Goal: Task Accomplishment & Management: Use online tool/utility

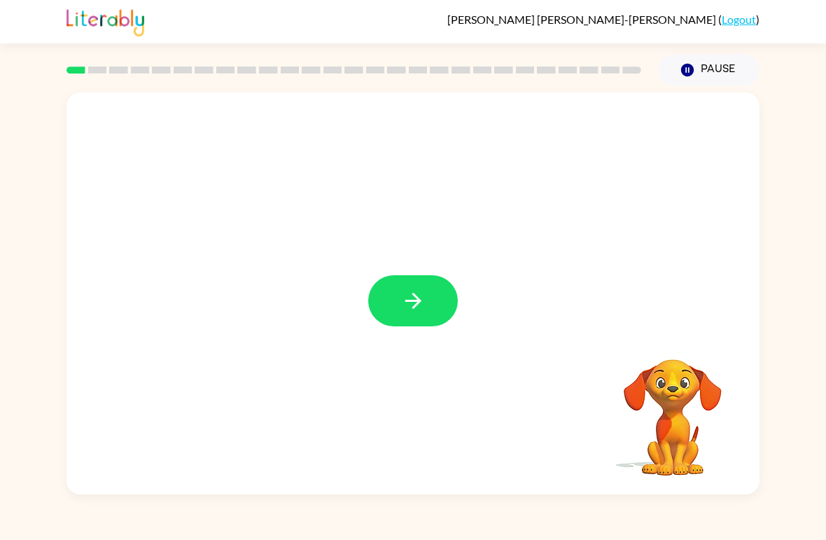
click at [425, 293] on icon "button" at bounding box center [413, 300] width 25 height 25
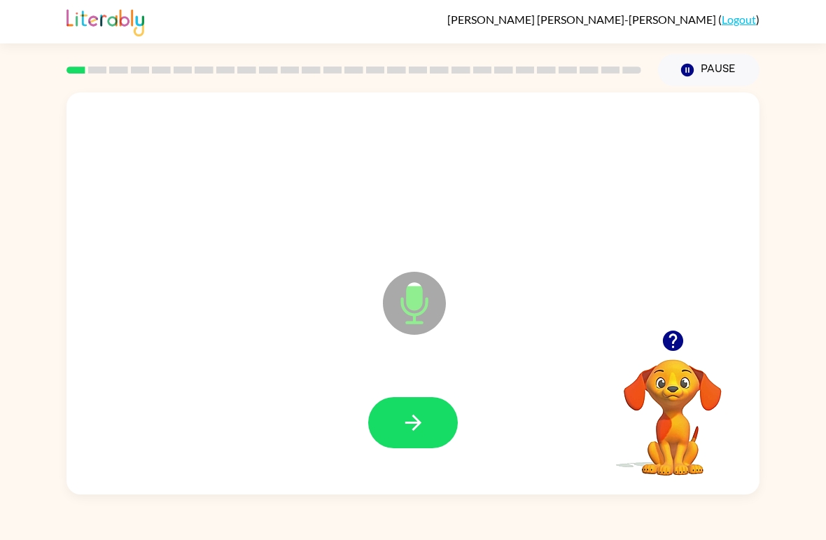
click at [405, 414] on icon "button" at bounding box center [413, 422] width 25 height 25
click at [406, 435] on icon "button" at bounding box center [413, 422] width 25 height 25
click at [401, 427] on icon "button" at bounding box center [413, 422] width 25 height 25
click at [396, 426] on button "button" at bounding box center [413, 422] width 90 height 51
click at [405, 424] on icon "button" at bounding box center [413, 422] width 25 height 25
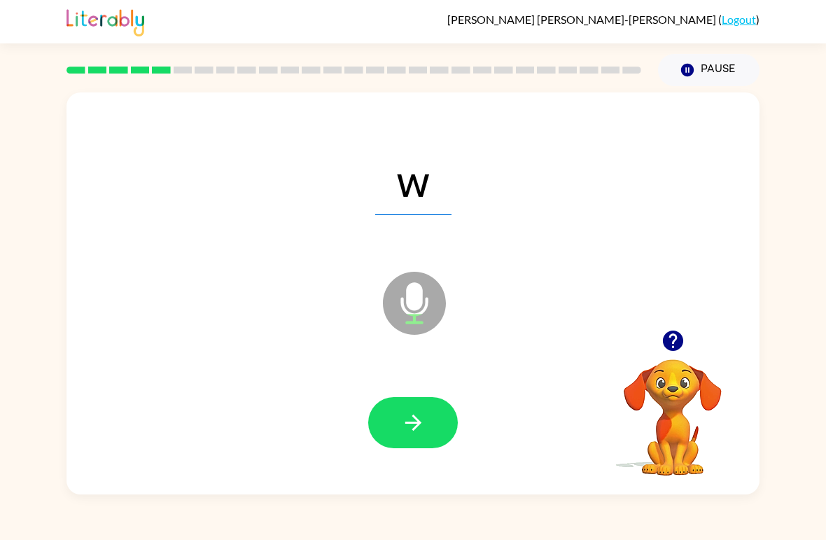
click at [411, 428] on icon "button" at bounding box center [413, 422] width 25 height 25
click at [407, 429] on icon "button" at bounding box center [413, 422] width 25 height 25
click at [410, 424] on icon "button" at bounding box center [413, 422] width 16 height 16
click at [398, 427] on button "button" at bounding box center [413, 422] width 90 height 51
click at [407, 419] on icon "button" at bounding box center [413, 422] width 25 height 25
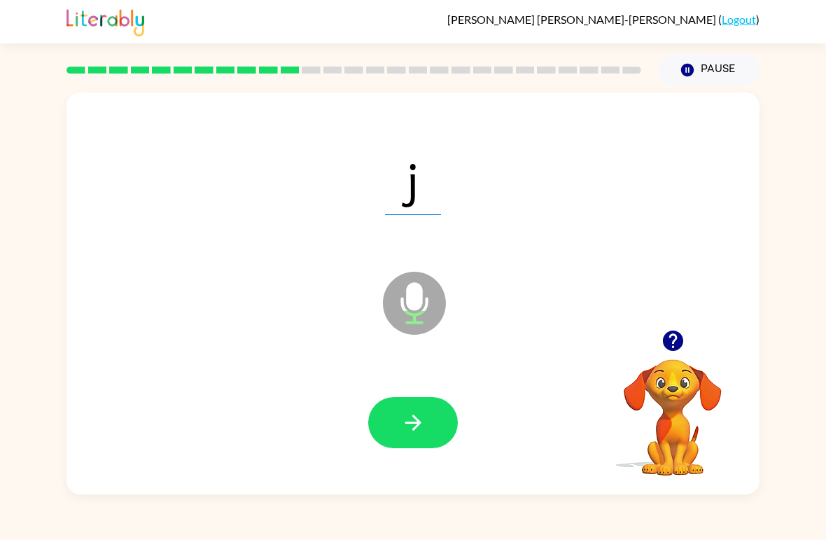
click at [384, 403] on button "button" at bounding box center [413, 422] width 90 height 51
click at [403, 429] on icon "button" at bounding box center [413, 422] width 25 height 25
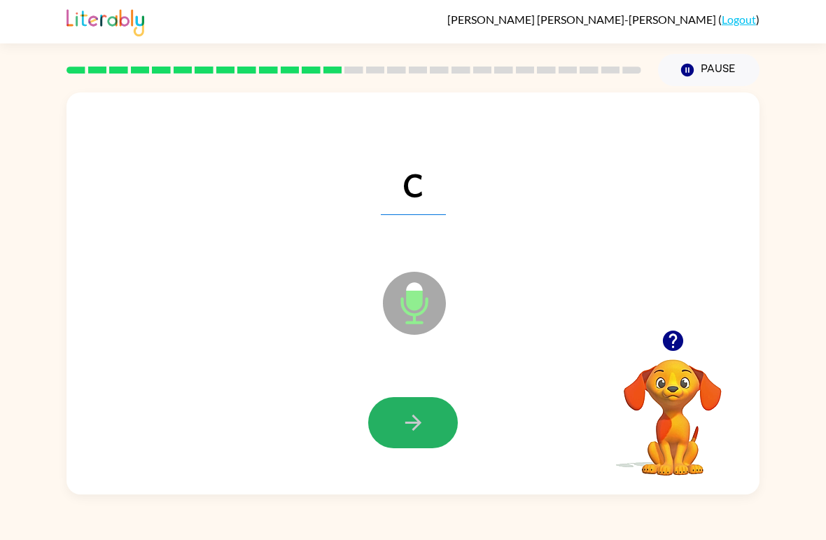
click at [417, 415] on icon "button" at bounding box center [413, 422] width 25 height 25
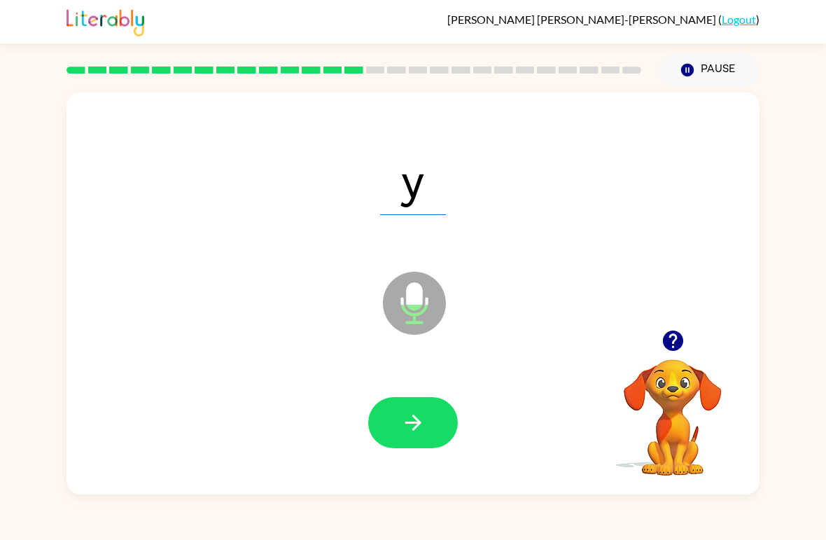
click at [401, 413] on icon "button" at bounding box center [413, 422] width 25 height 25
click at [417, 428] on icon "button" at bounding box center [413, 422] width 25 height 25
click at [393, 418] on button "button" at bounding box center [413, 422] width 90 height 51
click at [411, 427] on icon "button" at bounding box center [413, 422] width 25 height 25
click at [403, 427] on icon "button" at bounding box center [413, 422] width 25 height 25
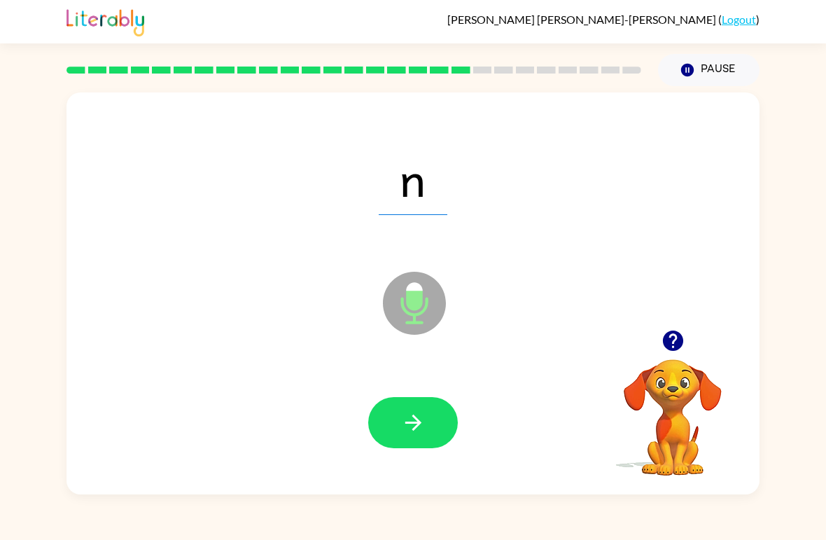
click at [396, 418] on button "button" at bounding box center [413, 422] width 90 height 51
click at [393, 425] on button "button" at bounding box center [413, 422] width 90 height 51
click at [407, 445] on button "button" at bounding box center [413, 422] width 90 height 51
click at [398, 434] on button "button" at bounding box center [413, 422] width 90 height 51
click at [389, 421] on button "button" at bounding box center [413, 422] width 90 height 51
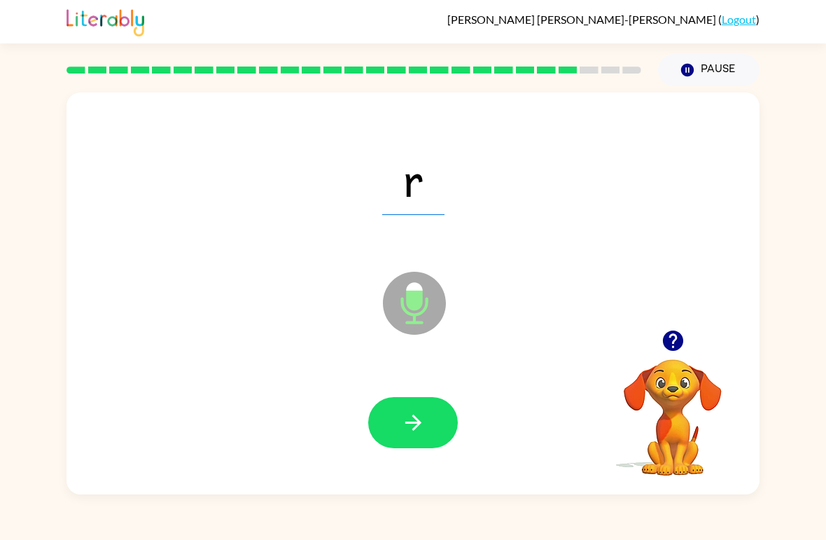
click at [398, 430] on button "button" at bounding box center [413, 422] width 90 height 51
click at [407, 437] on button "button" at bounding box center [413, 422] width 90 height 51
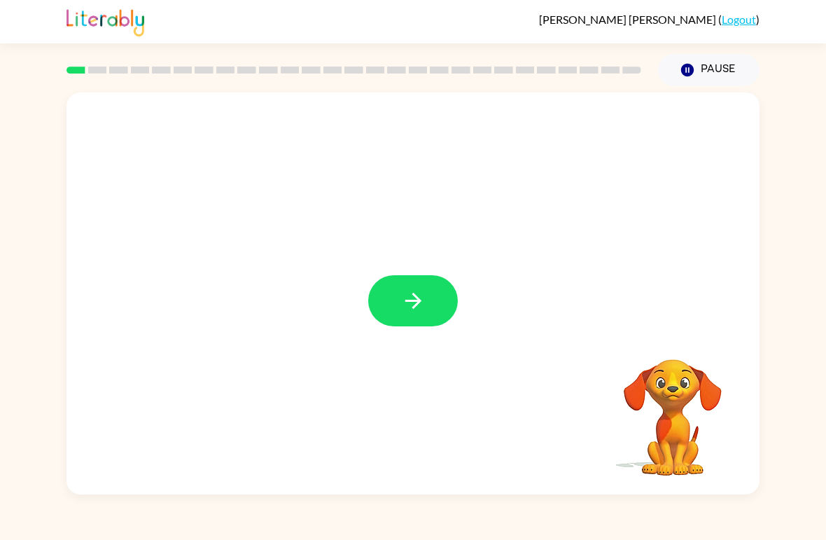
click at [406, 309] on icon "button" at bounding box center [413, 300] width 25 height 25
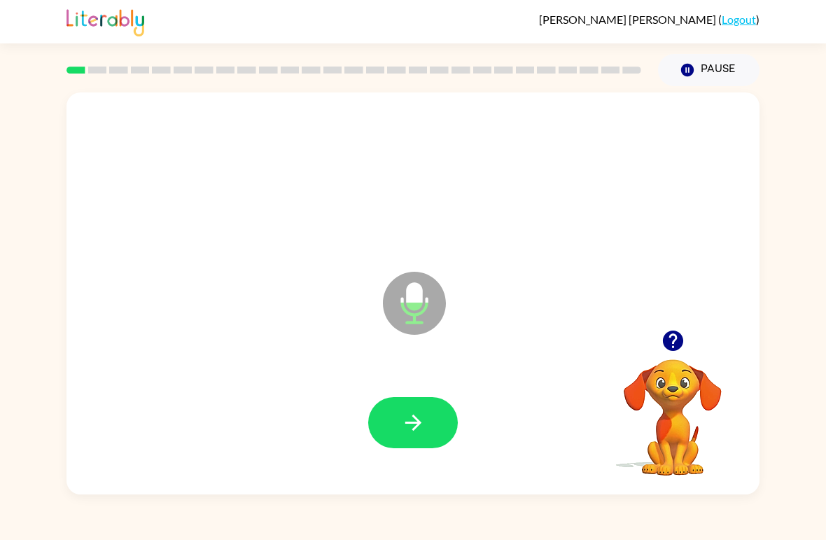
click at [401, 435] on icon "button" at bounding box center [413, 422] width 25 height 25
click at [401, 405] on button "button" at bounding box center [413, 422] width 90 height 51
click at [407, 423] on icon "button" at bounding box center [413, 422] width 16 height 16
click at [413, 430] on icon "button" at bounding box center [413, 422] width 16 height 16
click at [422, 428] on icon "button" at bounding box center [413, 422] width 25 height 25
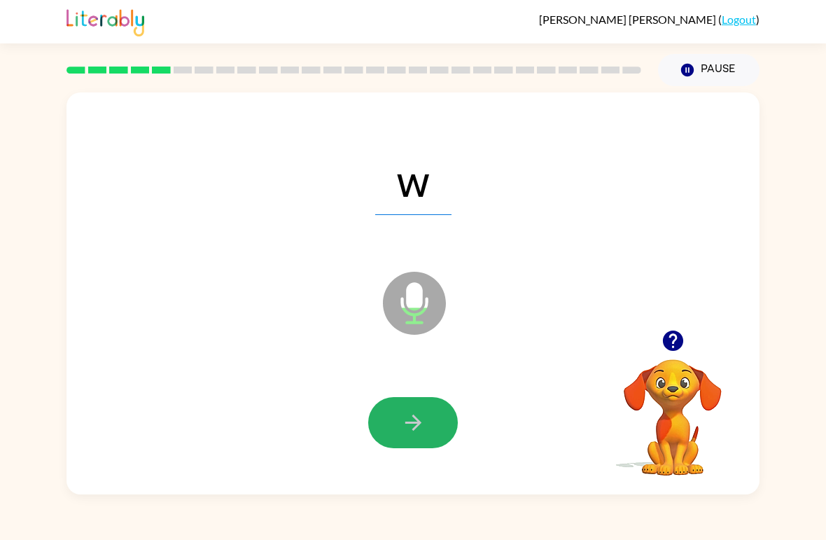
click at [420, 425] on icon "button" at bounding box center [413, 422] width 25 height 25
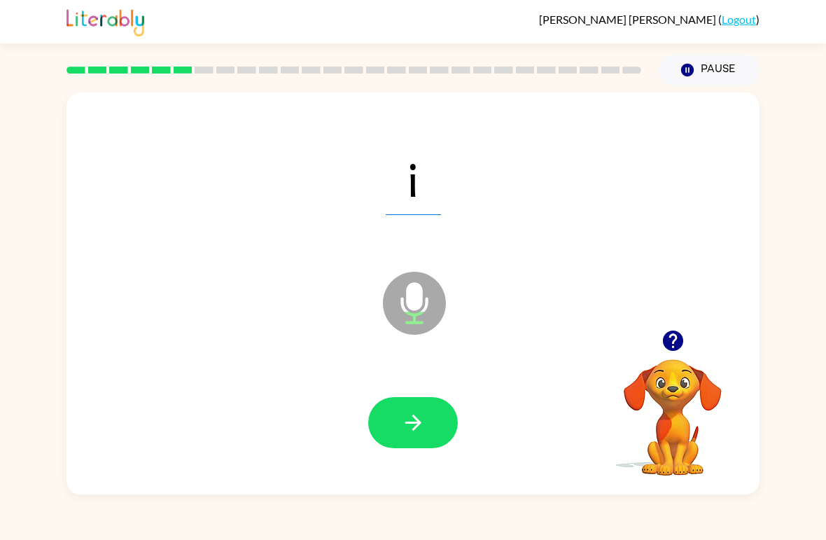
click at [421, 438] on button "button" at bounding box center [413, 422] width 90 height 51
click at [409, 421] on icon "button" at bounding box center [413, 422] width 25 height 25
click at [414, 428] on icon "button" at bounding box center [413, 422] width 16 height 16
click at [415, 425] on icon "button" at bounding box center [413, 422] width 25 height 25
click at [411, 425] on icon "button" at bounding box center [413, 422] width 25 height 25
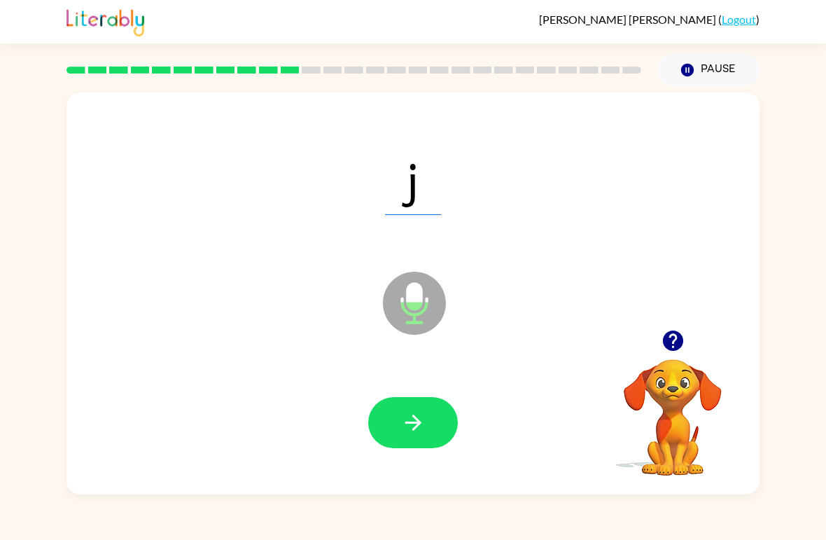
click at [414, 426] on icon "button" at bounding box center [413, 422] width 25 height 25
click at [424, 418] on icon "button" at bounding box center [413, 422] width 25 height 25
click at [416, 426] on icon "button" at bounding box center [413, 422] width 16 height 16
click at [408, 443] on button "button" at bounding box center [413, 422] width 90 height 51
click at [392, 421] on button "button" at bounding box center [413, 422] width 90 height 51
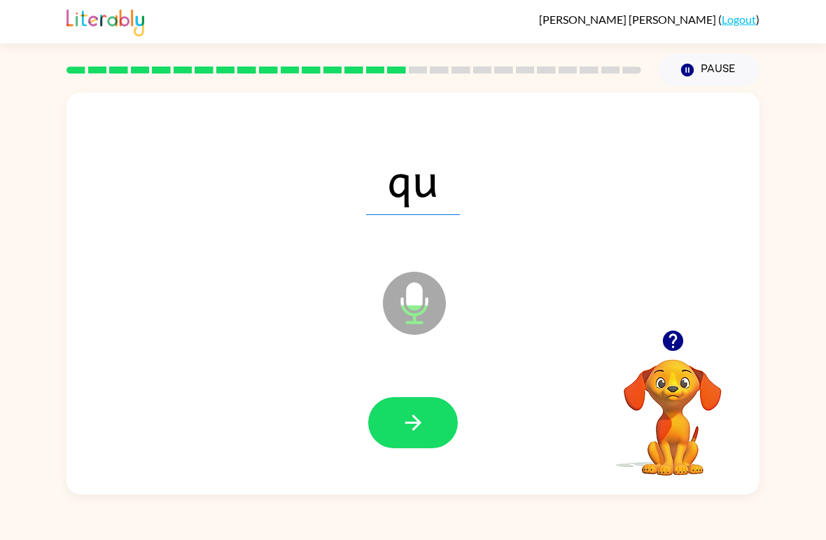
click at [389, 421] on button "button" at bounding box center [413, 422] width 90 height 51
click at [416, 417] on icon "button" at bounding box center [413, 422] width 25 height 25
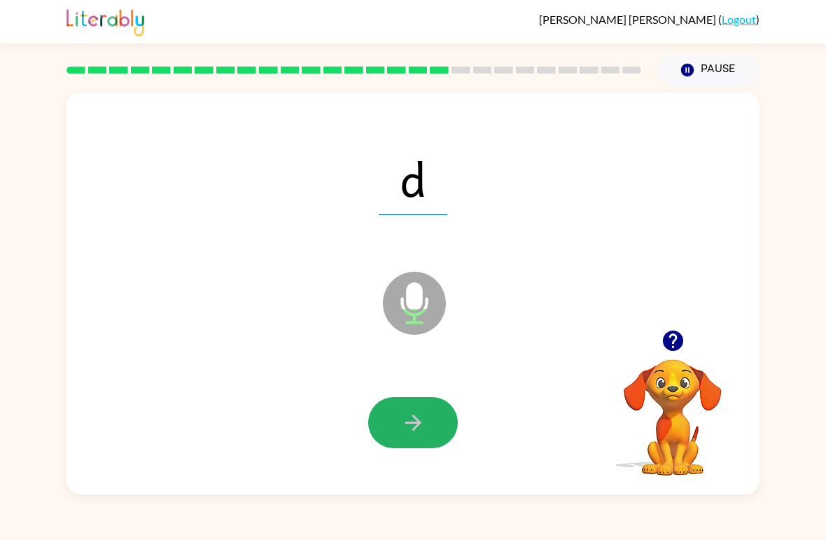
click at [394, 414] on button "button" at bounding box center [413, 422] width 90 height 51
click at [414, 437] on button "button" at bounding box center [413, 422] width 90 height 51
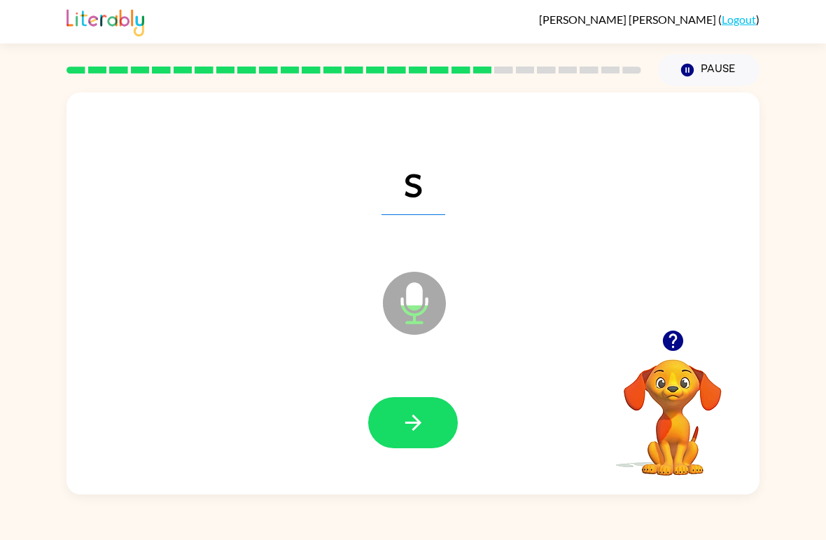
click at [408, 430] on icon "button" at bounding box center [413, 422] width 25 height 25
click at [398, 414] on button "button" at bounding box center [413, 422] width 90 height 51
click at [405, 414] on icon "button" at bounding box center [413, 422] width 25 height 25
click at [418, 424] on icon "button" at bounding box center [413, 422] width 16 height 16
click at [414, 448] on button "button" at bounding box center [413, 422] width 90 height 51
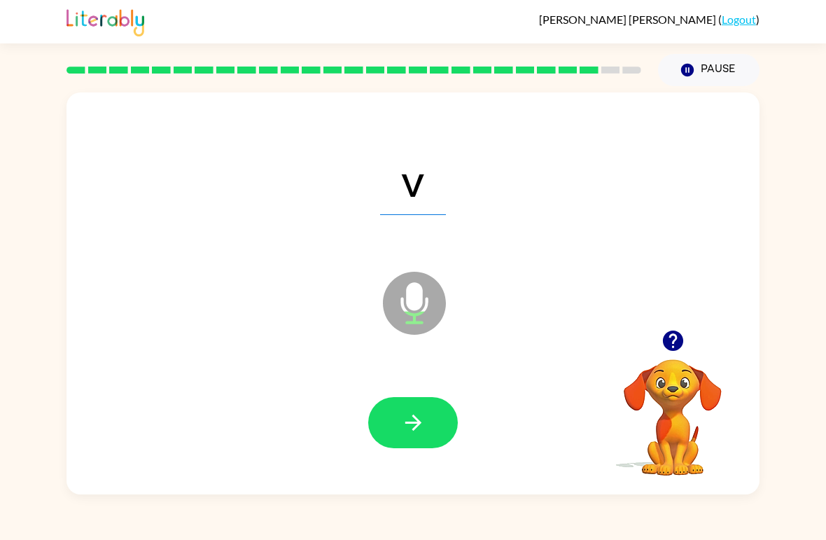
click at [406, 430] on icon "button" at bounding box center [413, 422] width 25 height 25
click at [414, 424] on icon "button" at bounding box center [413, 422] width 16 height 16
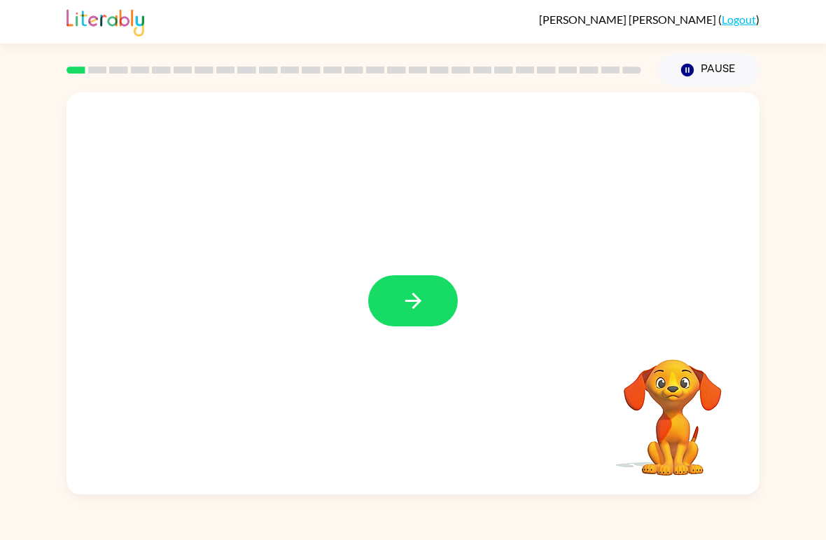
click at [410, 303] on icon "button" at bounding box center [413, 300] width 25 height 25
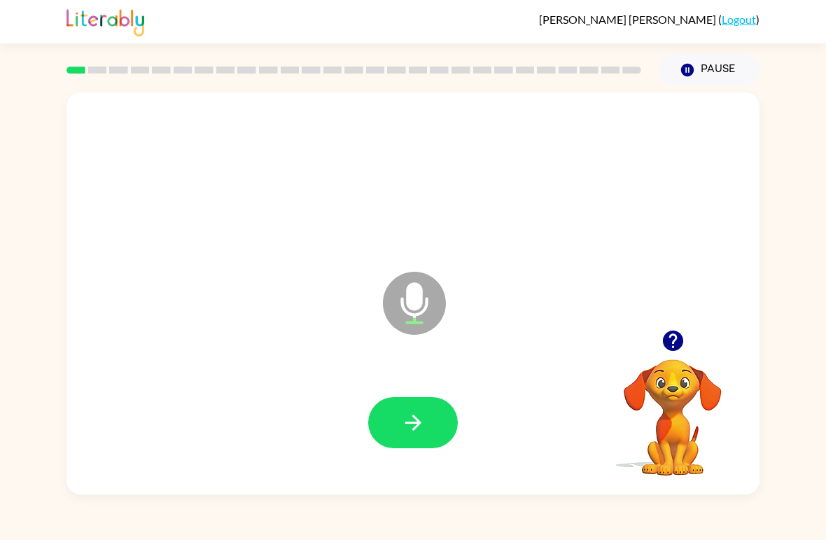
click at [408, 424] on icon "button" at bounding box center [413, 422] width 16 height 16
click at [407, 412] on icon "button" at bounding box center [413, 422] width 25 height 25
click at [407, 428] on icon "button" at bounding box center [413, 422] width 25 height 25
click at [393, 414] on button "button" at bounding box center [413, 422] width 90 height 51
click at [396, 428] on button "button" at bounding box center [413, 422] width 90 height 51
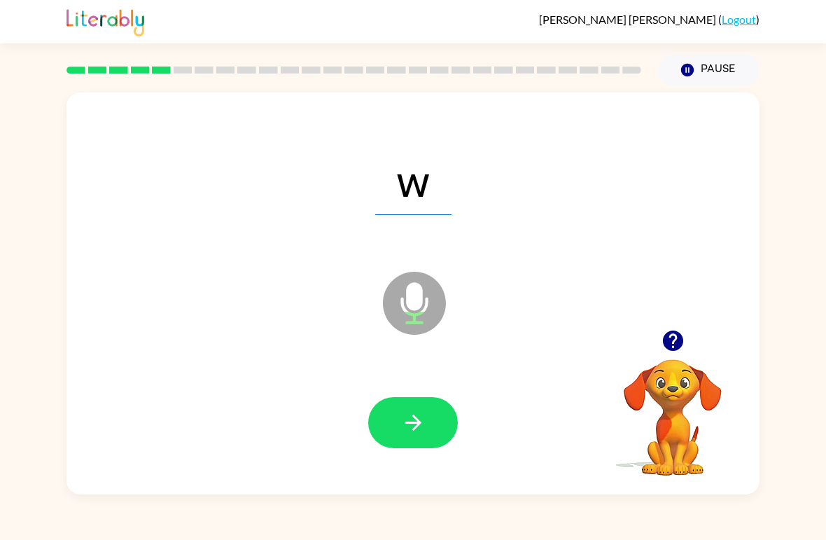
click at [420, 431] on icon "button" at bounding box center [413, 422] width 25 height 25
click at [409, 417] on icon "button" at bounding box center [413, 422] width 25 height 25
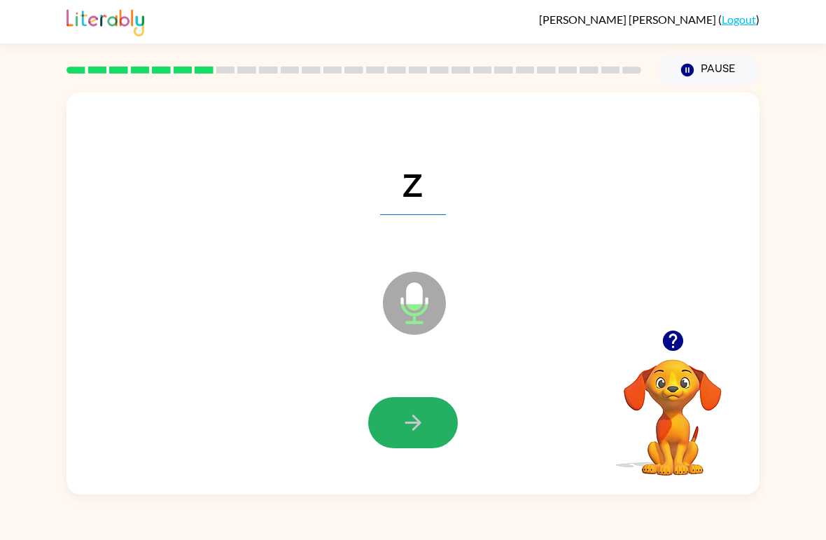
click at [415, 425] on icon "button" at bounding box center [413, 422] width 25 height 25
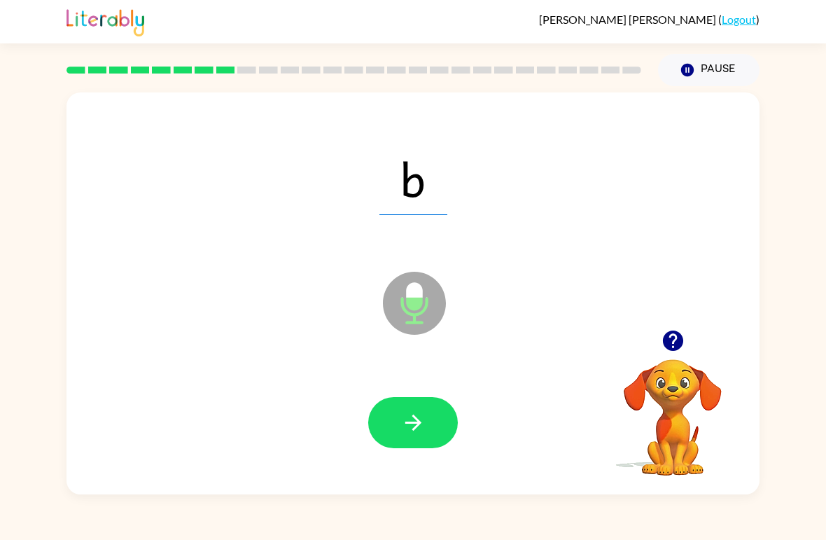
click at [414, 425] on icon "button" at bounding box center [413, 422] width 25 height 25
click at [403, 424] on icon "button" at bounding box center [413, 422] width 25 height 25
click at [388, 418] on button "button" at bounding box center [413, 422] width 90 height 51
click at [417, 432] on icon "button" at bounding box center [413, 422] width 25 height 25
click at [402, 419] on icon "button" at bounding box center [413, 422] width 25 height 25
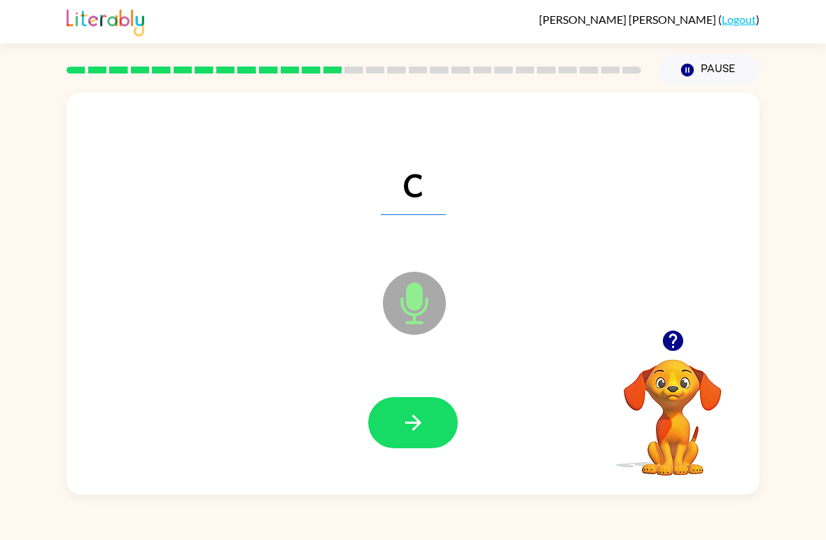
click at [403, 423] on icon "button" at bounding box center [413, 422] width 25 height 25
click at [417, 437] on button "button" at bounding box center [413, 422] width 90 height 51
click at [401, 412] on icon "button" at bounding box center [413, 422] width 25 height 25
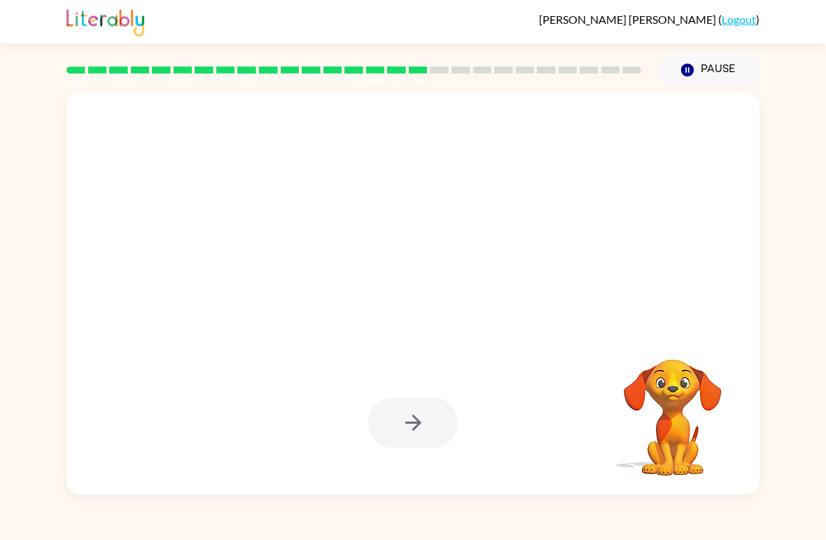
click at [699, 65] on button "Pause Pause" at bounding box center [709, 70] width 102 height 32
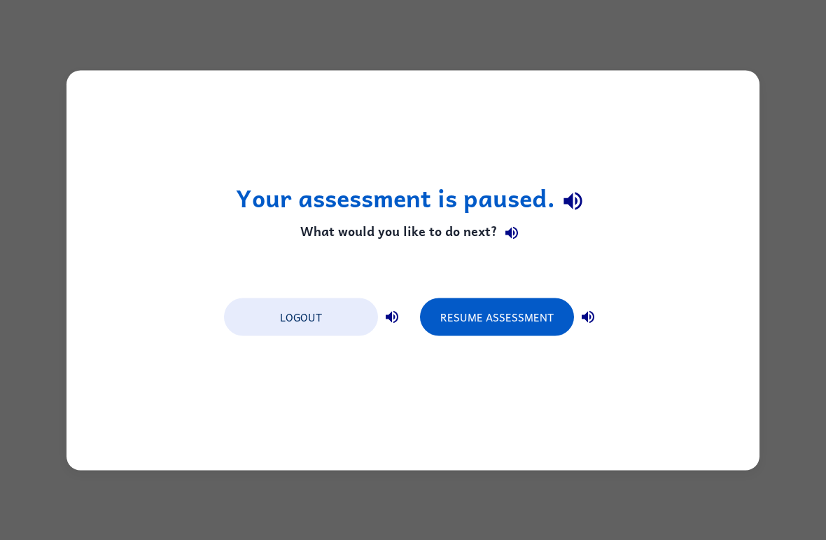
click at [470, 326] on button "Resume Assessment" at bounding box center [497, 317] width 154 height 38
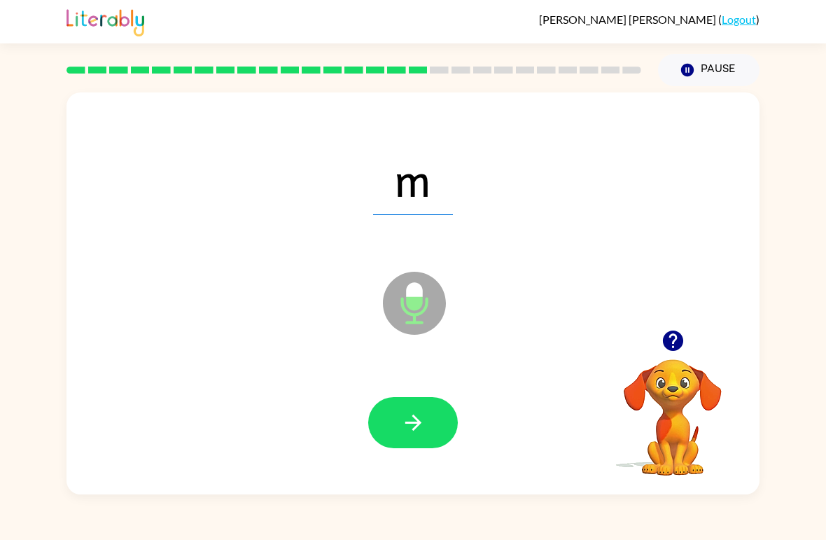
click at [414, 426] on icon "button" at bounding box center [413, 422] width 25 height 25
click at [421, 426] on icon "button" at bounding box center [413, 422] width 25 height 25
click at [419, 418] on icon "button" at bounding box center [413, 422] width 25 height 25
click at [423, 433] on icon "button" at bounding box center [413, 422] width 25 height 25
click at [422, 438] on button "button" at bounding box center [413, 422] width 90 height 51
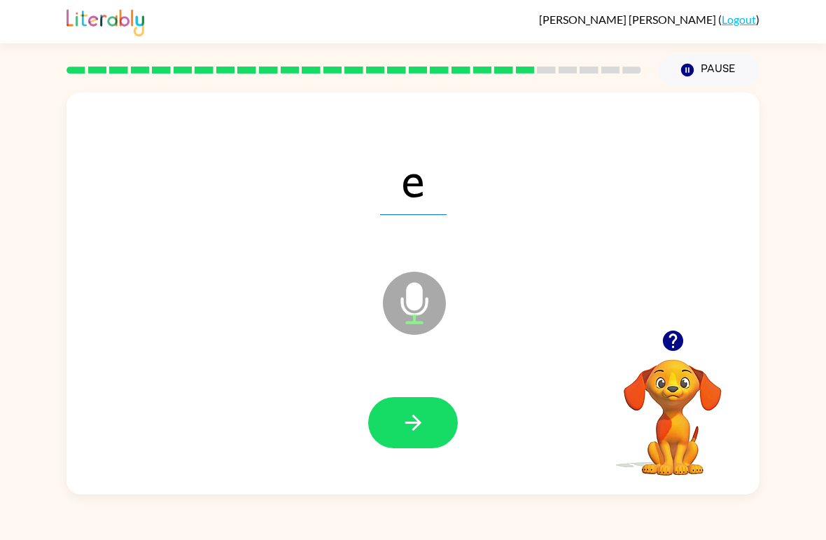
click at [421, 430] on icon "button" at bounding box center [413, 422] width 25 height 25
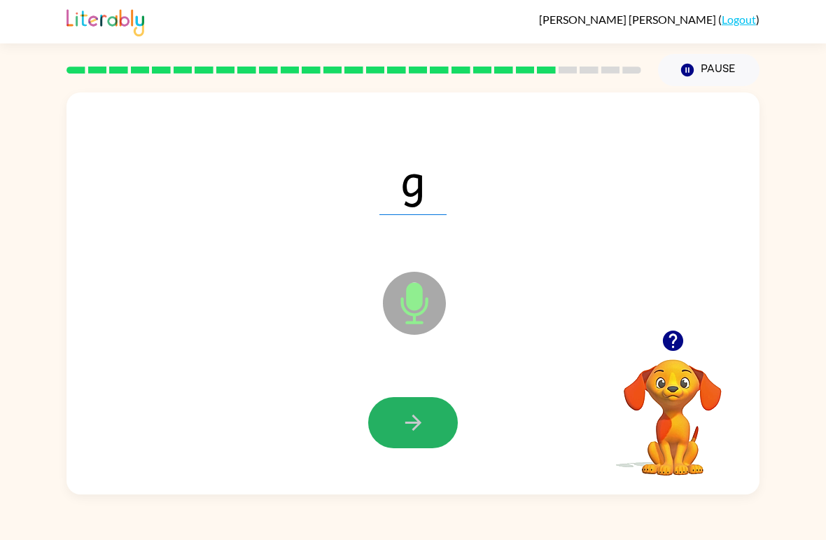
click at [439, 431] on button "button" at bounding box center [413, 422] width 90 height 51
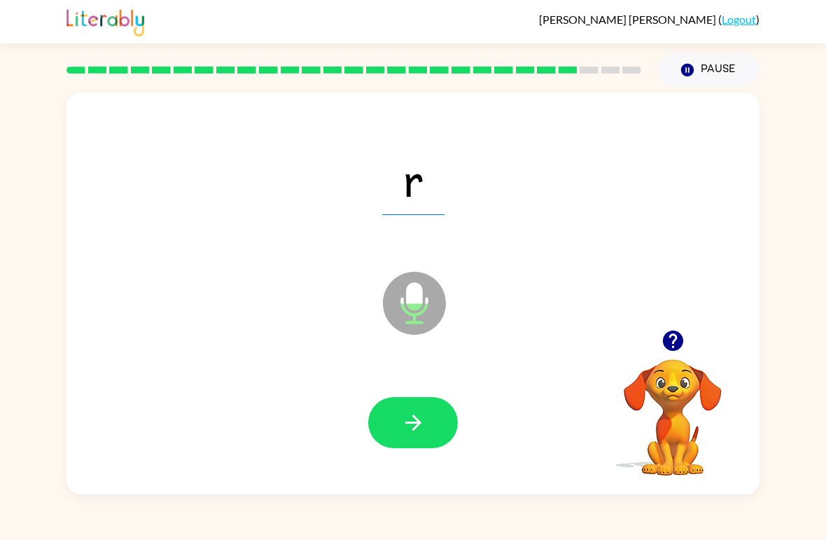
click at [421, 431] on icon "button" at bounding box center [413, 422] width 25 height 25
click at [431, 435] on button "button" at bounding box center [413, 422] width 90 height 51
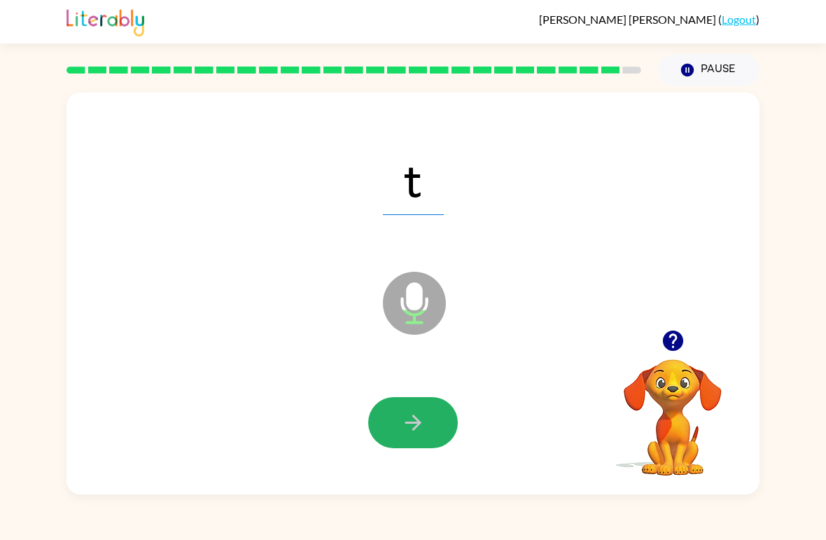
click at [418, 422] on icon "button" at bounding box center [413, 422] width 16 height 16
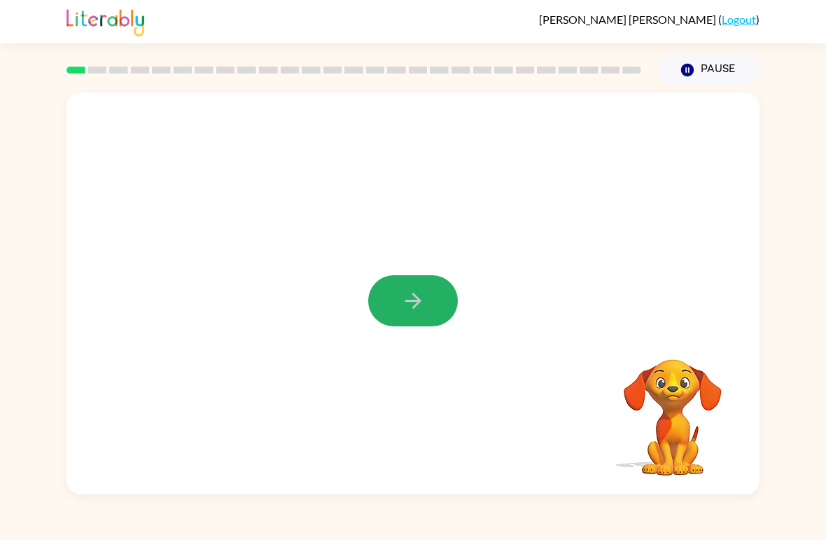
click at [401, 311] on icon "button" at bounding box center [413, 300] width 25 height 25
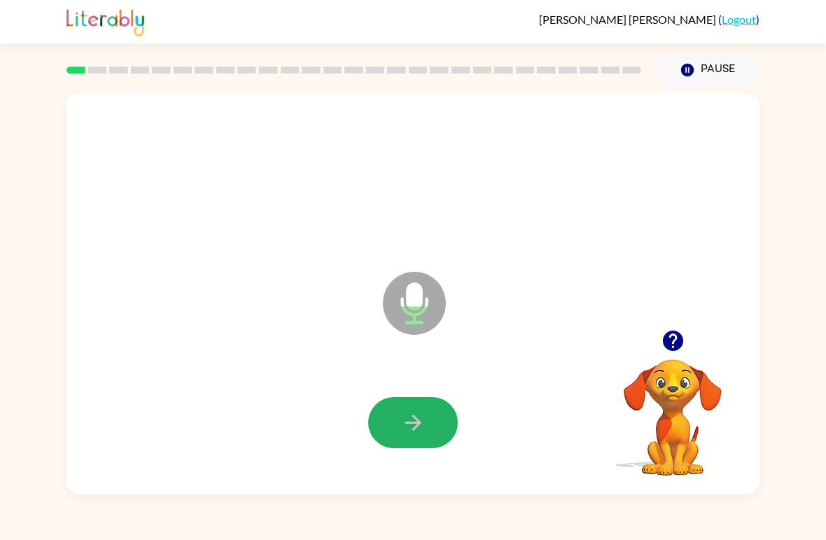
click at [422, 428] on icon "button" at bounding box center [413, 422] width 25 height 25
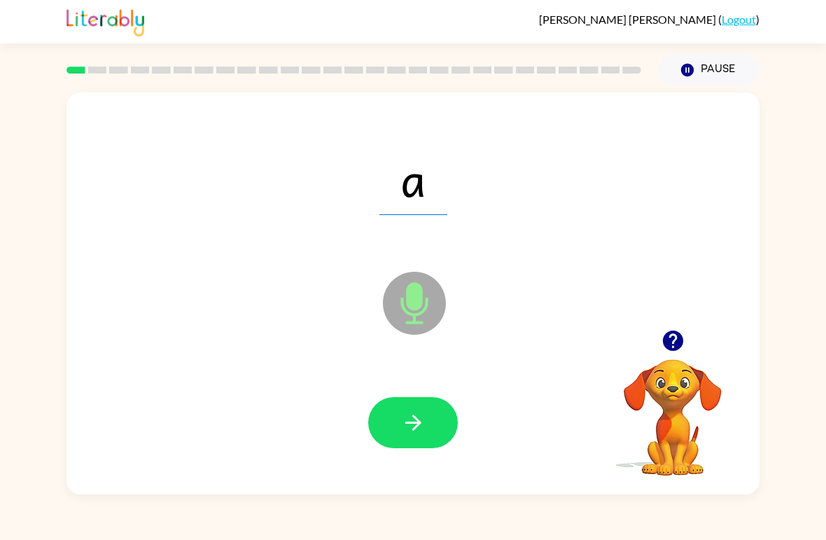
click at [401, 426] on icon "button" at bounding box center [413, 422] width 25 height 25
click at [401, 420] on icon "button" at bounding box center [413, 422] width 25 height 25
click at [401, 418] on icon "button" at bounding box center [413, 422] width 25 height 25
click at [398, 421] on button "button" at bounding box center [413, 422] width 90 height 51
click at [391, 430] on button "button" at bounding box center [413, 422] width 90 height 51
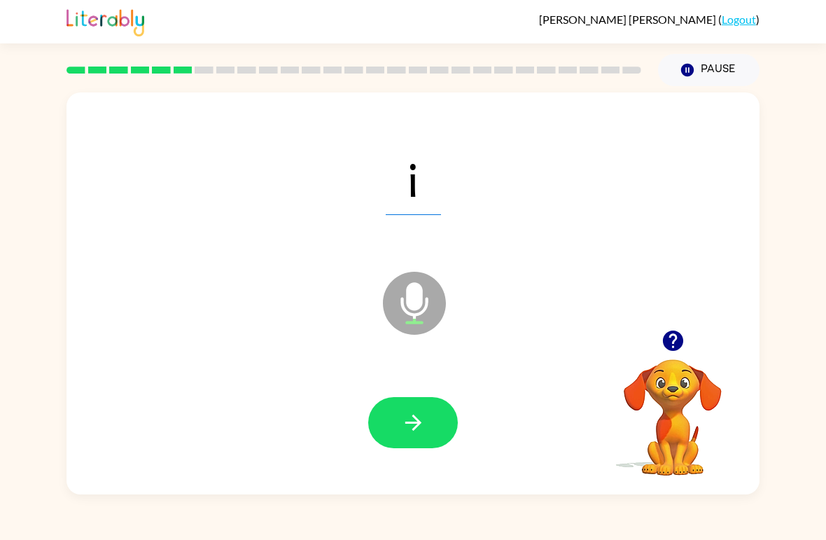
click at [399, 415] on button "button" at bounding box center [413, 422] width 90 height 51
click at [413, 423] on icon "button" at bounding box center [413, 422] width 16 height 16
click at [414, 435] on icon "button" at bounding box center [413, 422] width 25 height 25
click at [424, 432] on icon "button" at bounding box center [413, 422] width 25 height 25
click at [412, 411] on icon "button" at bounding box center [413, 422] width 25 height 25
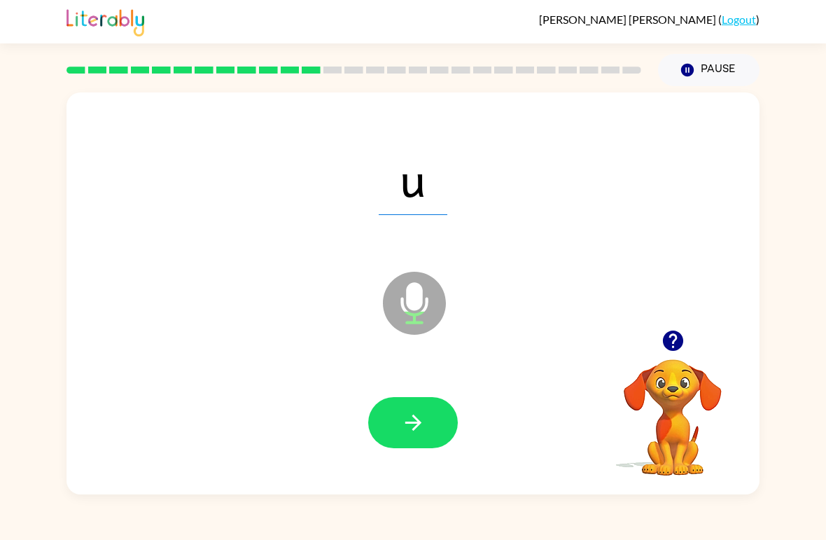
click at [398, 408] on button "button" at bounding box center [413, 422] width 90 height 51
click at [400, 419] on button "button" at bounding box center [413, 422] width 90 height 51
click at [408, 426] on icon "button" at bounding box center [413, 422] width 25 height 25
click at [398, 414] on button "button" at bounding box center [413, 422] width 90 height 51
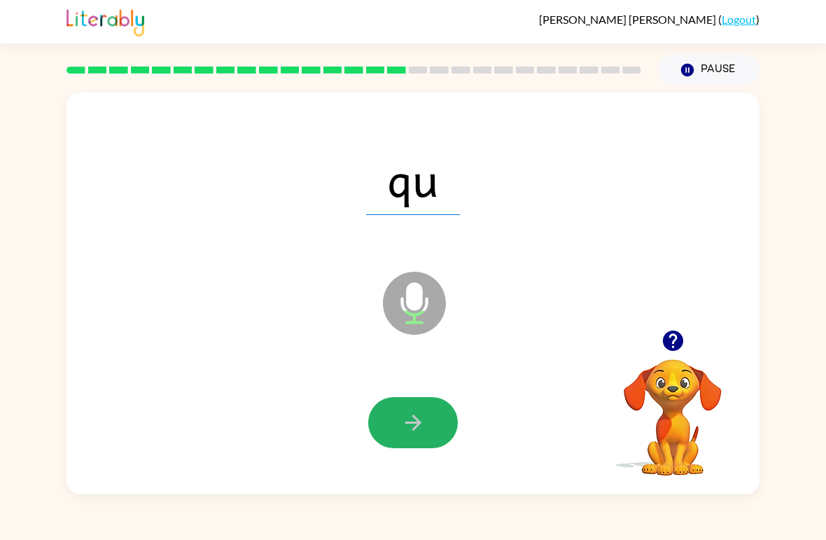
click at [401, 421] on icon "button" at bounding box center [413, 422] width 25 height 25
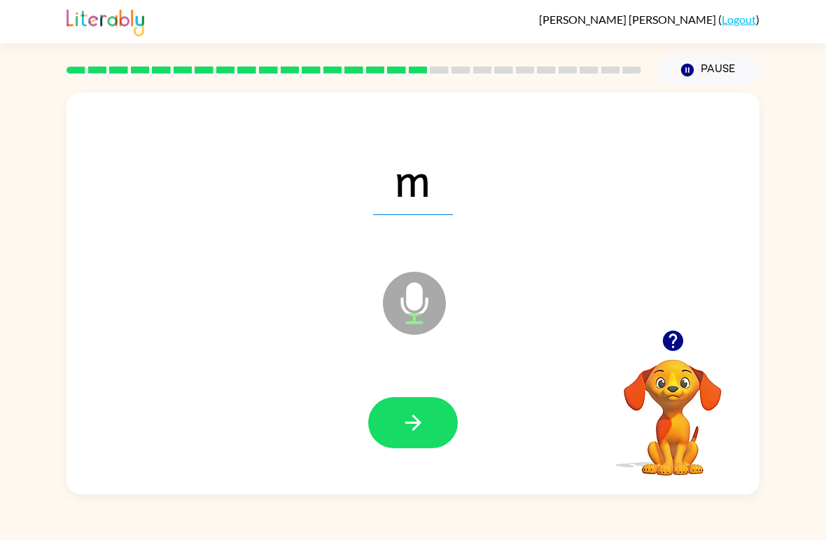
click at [408, 424] on icon "button" at bounding box center [413, 422] width 16 height 16
click at [411, 425] on icon "button" at bounding box center [413, 422] width 25 height 25
click at [411, 423] on icon "button" at bounding box center [413, 422] width 16 height 16
click at [389, 414] on button "button" at bounding box center [413, 422] width 90 height 51
click at [396, 425] on button "button" at bounding box center [413, 422] width 90 height 51
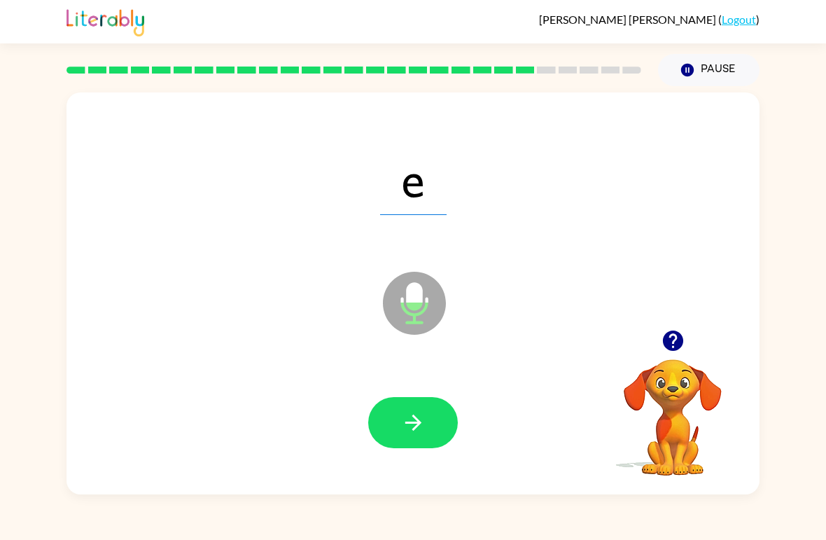
click at [391, 428] on button "button" at bounding box center [413, 422] width 90 height 51
click at [390, 422] on button "button" at bounding box center [413, 422] width 90 height 51
click at [396, 427] on button "button" at bounding box center [413, 422] width 90 height 51
click at [393, 419] on button "button" at bounding box center [413, 422] width 90 height 51
click at [407, 420] on icon "button" at bounding box center [413, 422] width 25 height 25
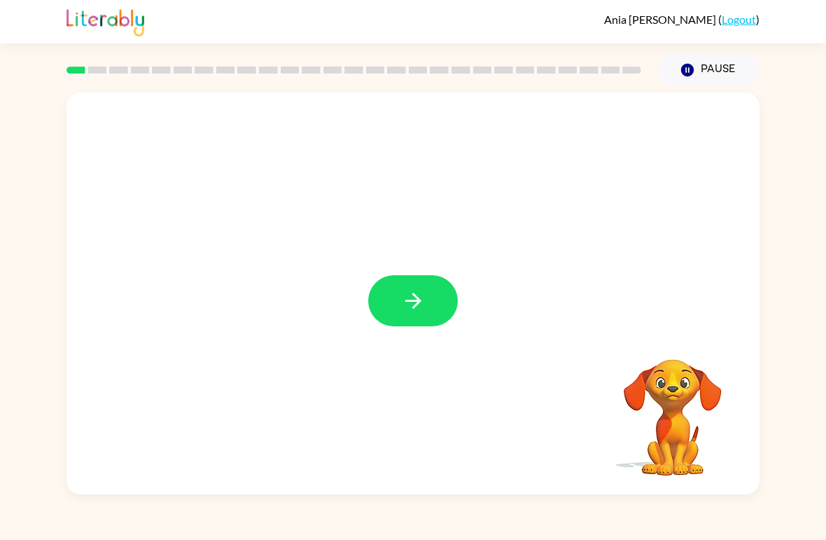
click at [424, 299] on icon "button" at bounding box center [413, 300] width 25 height 25
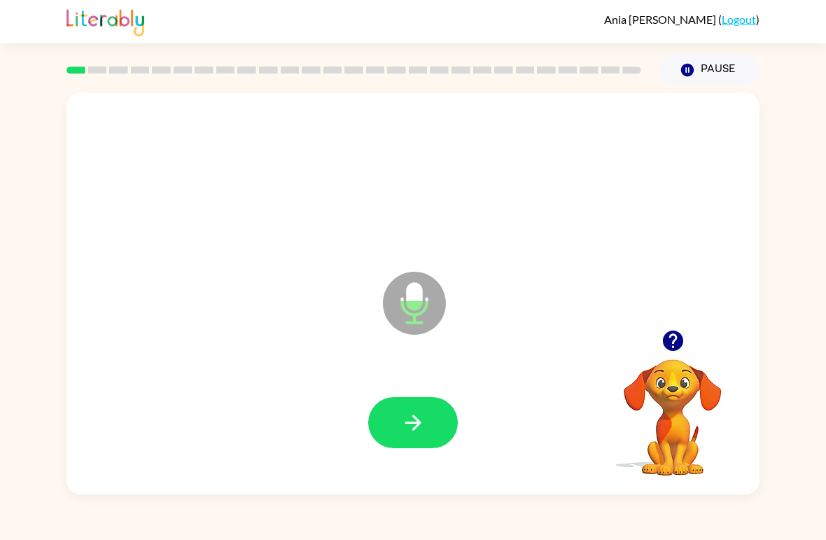
click at [424, 413] on icon "button" at bounding box center [413, 422] width 25 height 25
click at [402, 413] on icon "button" at bounding box center [413, 422] width 25 height 25
click at [407, 426] on icon "button" at bounding box center [413, 422] width 25 height 25
click at [410, 437] on button "button" at bounding box center [413, 422] width 90 height 51
click at [408, 420] on icon "button" at bounding box center [413, 422] width 25 height 25
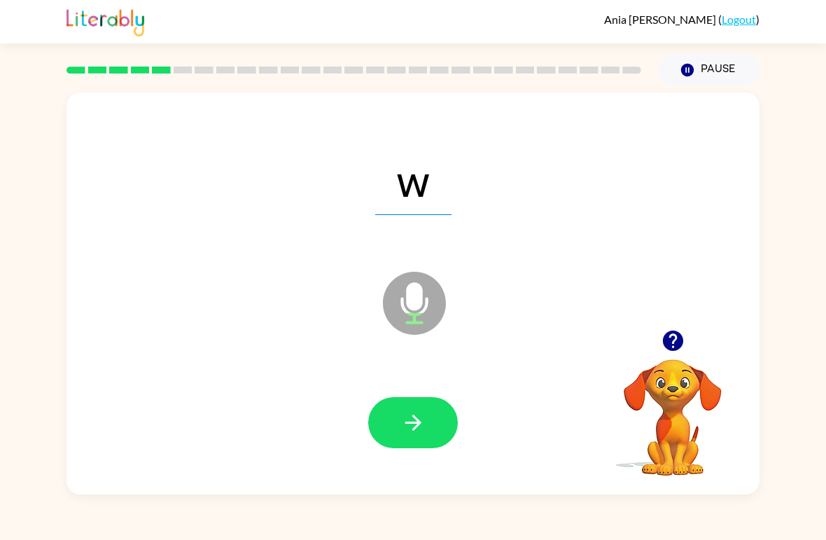
click at [402, 433] on icon "button" at bounding box center [413, 422] width 25 height 25
click at [411, 426] on icon "button" at bounding box center [413, 422] width 25 height 25
click at [400, 424] on button "button" at bounding box center [413, 422] width 90 height 51
click at [396, 436] on button "button" at bounding box center [413, 422] width 90 height 51
click at [393, 430] on button "button" at bounding box center [413, 422] width 90 height 51
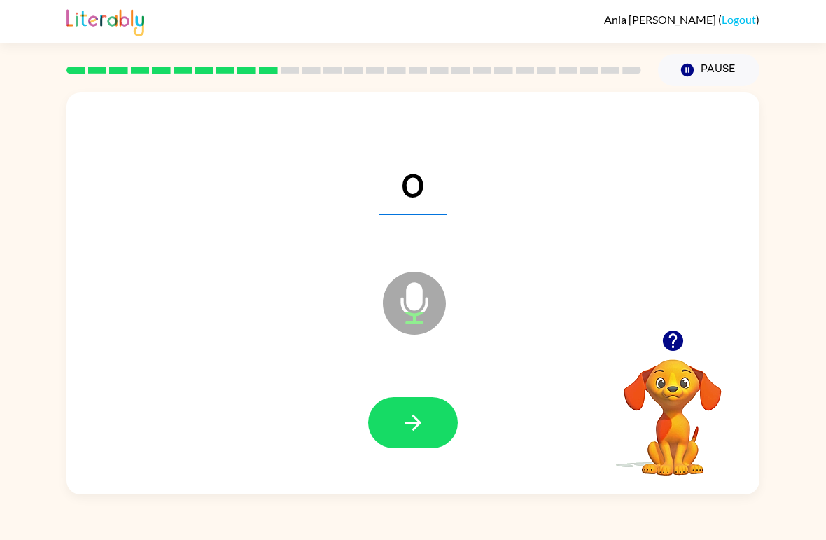
click at [394, 433] on button "button" at bounding box center [413, 422] width 90 height 51
click at [397, 433] on button "button" at bounding box center [413, 422] width 90 height 51
click at [402, 426] on icon "button" at bounding box center [413, 422] width 25 height 25
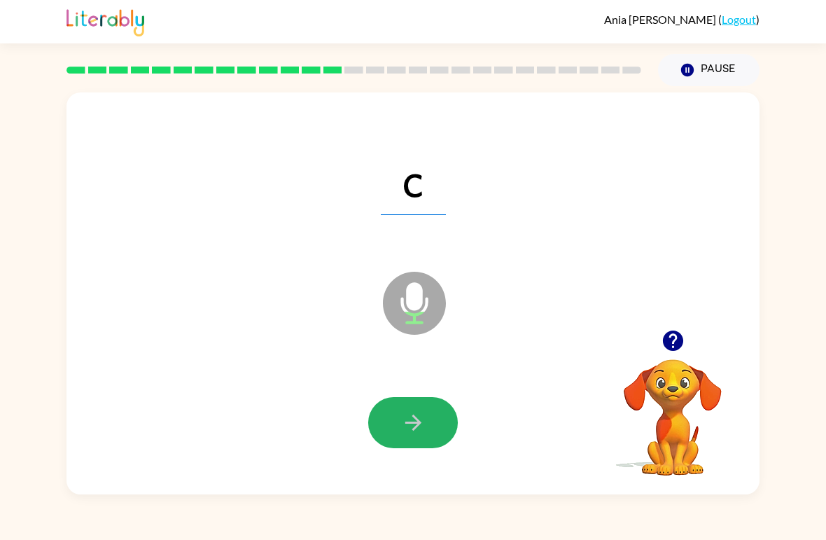
click at [384, 440] on button "button" at bounding box center [413, 422] width 90 height 51
click at [381, 433] on button "button" at bounding box center [413, 422] width 90 height 51
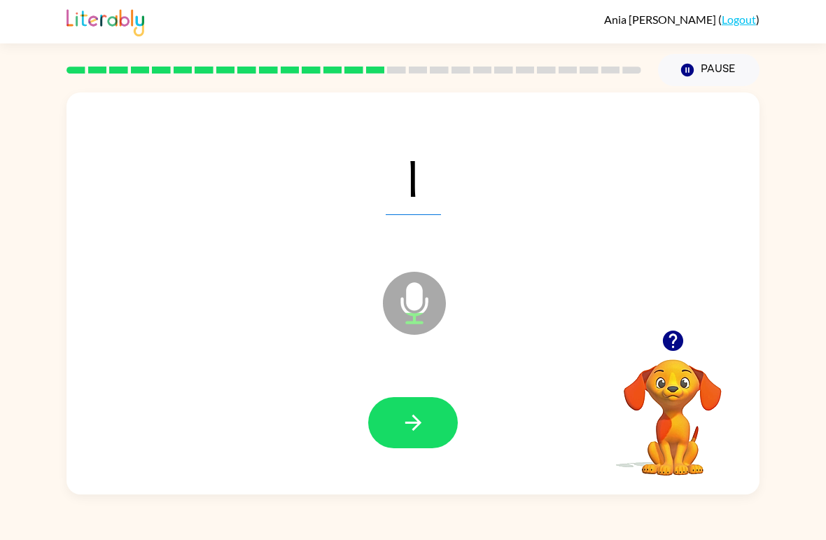
click at [388, 442] on button "button" at bounding box center [413, 422] width 90 height 51
click at [396, 442] on button "button" at bounding box center [413, 422] width 90 height 51
click at [395, 421] on button "button" at bounding box center [413, 422] width 90 height 51
click at [399, 428] on button "button" at bounding box center [413, 422] width 90 height 51
click at [383, 430] on button "button" at bounding box center [413, 422] width 90 height 51
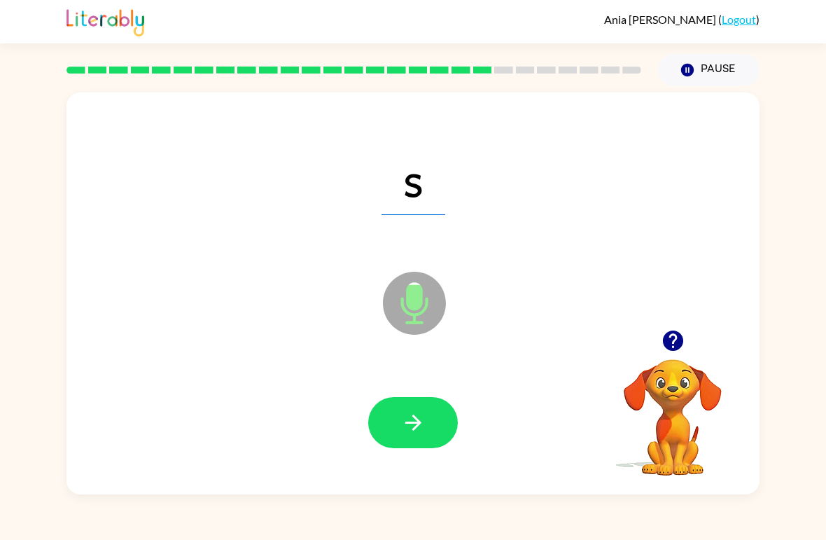
click at [394, 424] on button "button" at bounding box center [413, 422] width 90 height 51
click at [394, 435] on button "button" at bounding box center [413, 422] width 90 height 51
click at [391, 429] on button "button" at bounding box center [413, 422] width 90 height 51
click at [390, 422] on button "button" at bounding box center [413, 422] width 90 height 51
click at [403, 415] on icon "button" at bounding box center [413, 422] width 25 height 25
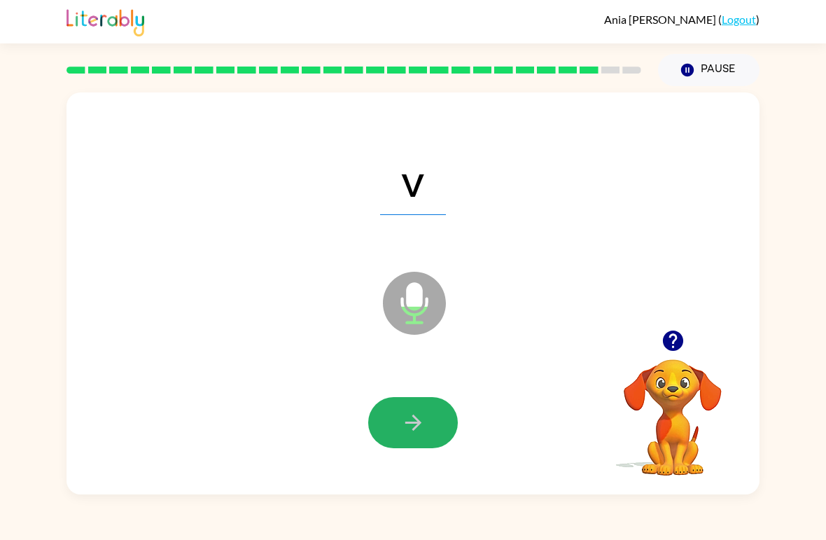
click at [411, 433] on icon "button" at bounding box center [413, 422] width 25 height 25
click at [393, 419] on button "button" at bounding box center [413, 422] width 90 height 51
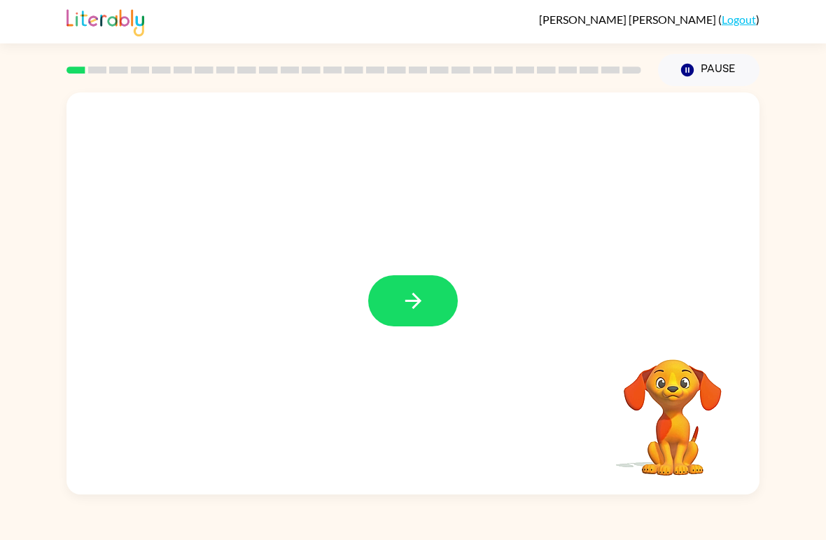
click at [398, 308] on button "button" at bounding box center [413, 300] width 90 height 51
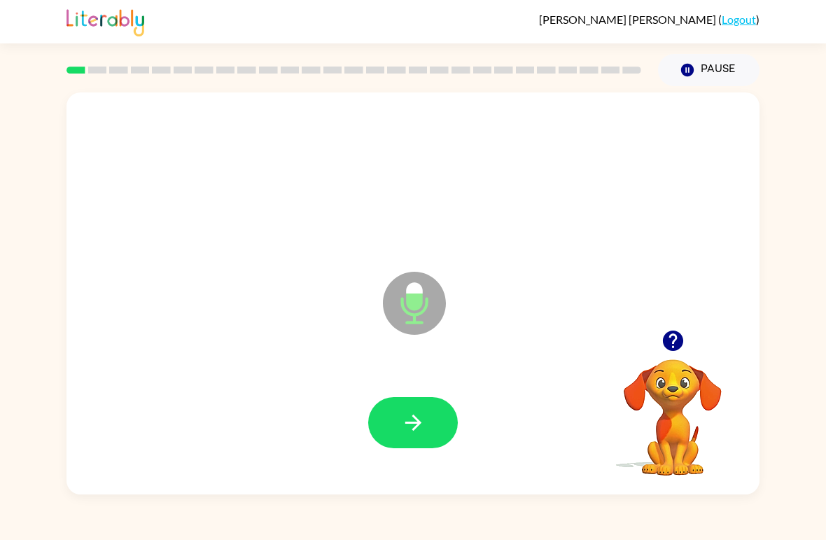
click at [409, 429] on icon "button" at bounding box center [413, 422] width 25 height 25
click at [407, 430] on icon "button" at bounding box center [413, 422] width 25 height 25
click at [405, 425] on icon "button" at bounding box center [413, 422] width 25 height 25
click at [414, 429] on icon "button" at bounding box center [413, 422] width 16 height 16
click at [419, 423] on icon "button" at bounding box center [413, 422] width 16 height 16
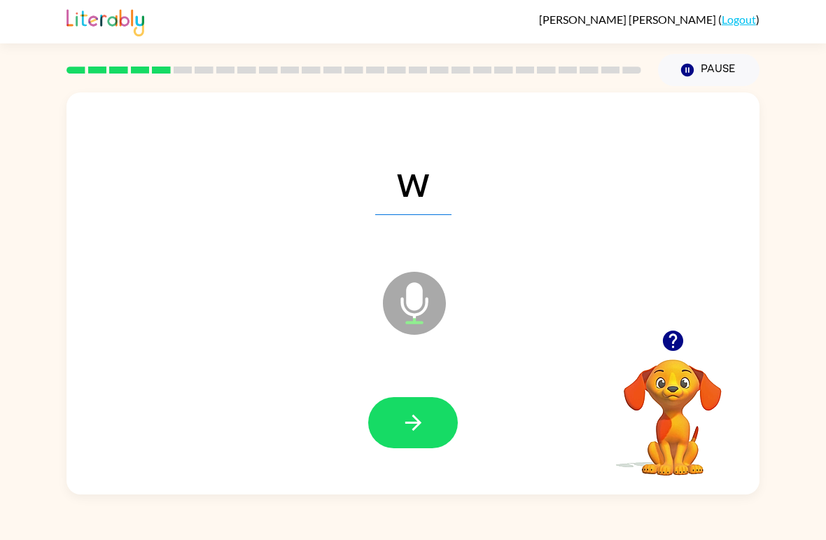
click at [413, 421] on icon "button" at bounding box center [413, 422] width 25 height 25
click at [417, 445] on button "button" at bounding box center [413, 422] width 90 height 51
click at [408, 442] on button "button" at bounding box center [413, 422] width 90 height 51
click at [410, 429] on icon "button" at bounding box center [413, 422] width 25 height 25
click at [411, 426] on icon "button" at bounding box center [413, 422] width 25 height 25
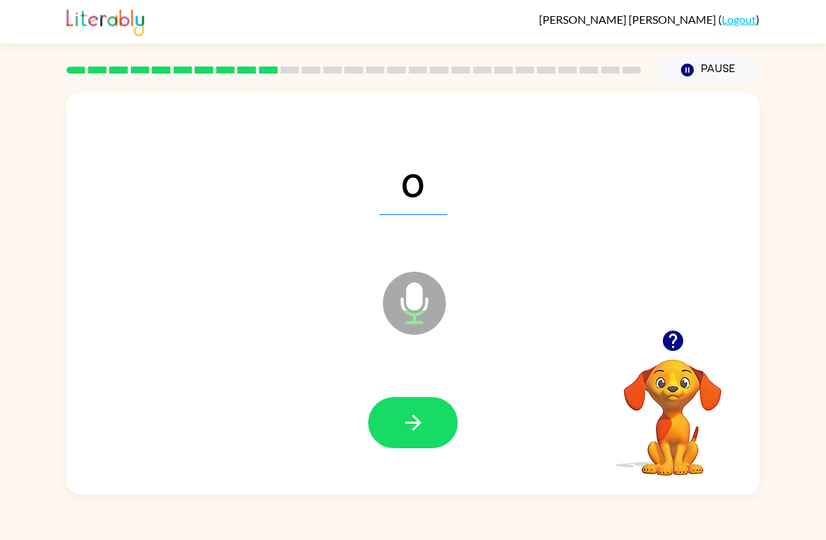
click at [398, 434] on button "button" at bounding box center [413, 422] width 90 height 51
click at [407, 427] on icon "button" at bounding box center [413, 422] width 25 height 25
click at [407, 431] on icon "button" at bounding box center [413, 422] width 25 height 25
click at [403, 433] on icon "button" at bounding box center [413, 422] width 25 height 25
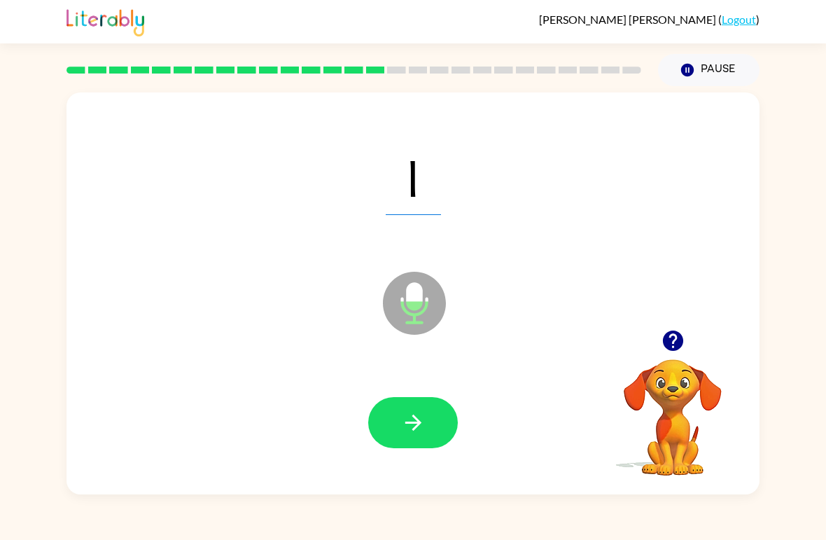
click at [390, 431] on button "button" at bounding box center [413, 422] width 90 height 51
click at [408, 417] on icon "button" at bounding box center [413, 422] width 25 height 25
click at [407, 429] on icon "button" at bounding box center [413, 422] width 25 height 25
click at [417, 437] on button "button" at bounding box center [413, 422] width 90 height 51
click at [409, 433] on icon "button" at bounding box center [413, 422] width 25 height 25
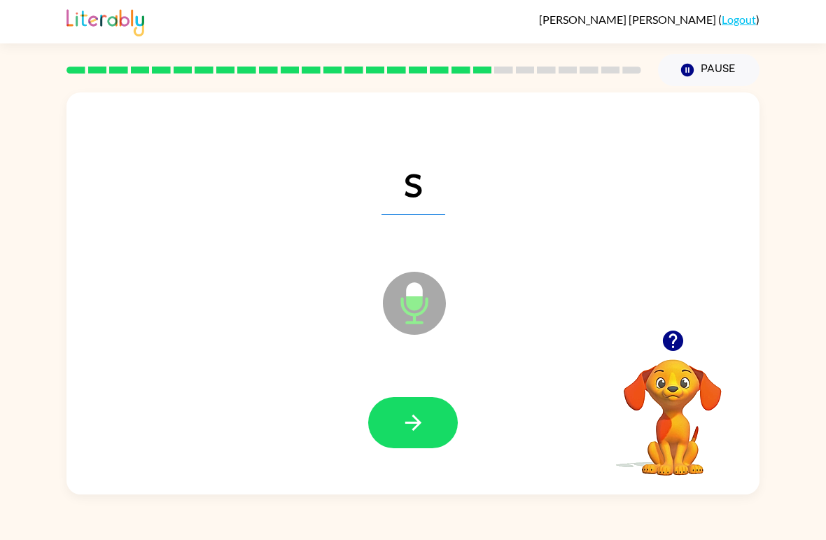
click at [410, 442] on button "button" at bounding box center [413, 422] width 90 height 51
click at [408, 441] on button "button" at bounding box center [413, 422] width 90 height 51
click at [402, 423] on icon "button" at bounding box center [413, 422] width 25 height 25
click at [414, 433] on icon "button" at bounding box center [413, 422] width 25 height 25
click at [419, 421] on icon "button" at bounding box center [413, 422] width 25 height 25
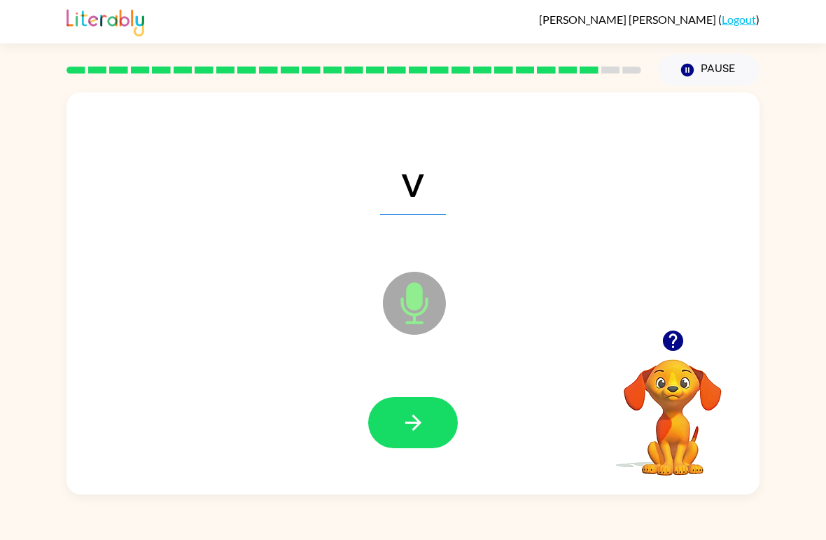
click at [408, 431] on icon "button" at bounding box center [413, 422] width 25 height 25
click at [390, 431] on button "button" at bounding box center [413, 422] width 90 height 51
